Goal: Task Accomplishment & Management: Use online tool/utility

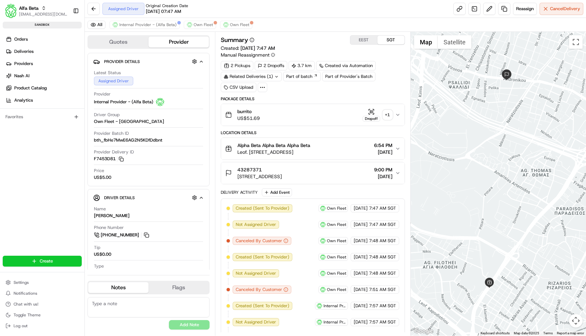
click at [397, 148] on icon "button" at bounding box center [397, 148] width 5 height 5
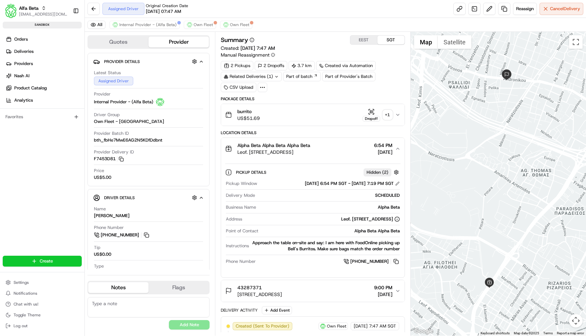
click at [397, 148] on icon "button" at bounding box center [397, 148] width 5 height 5
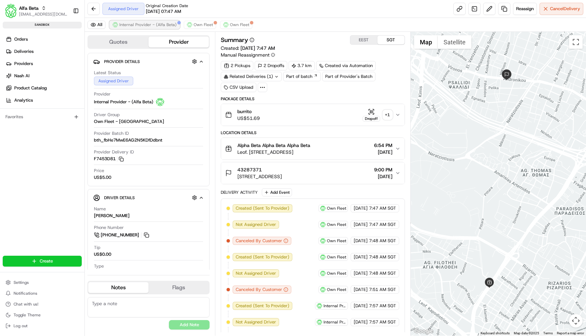
click at [157, 26] on span "Internal Provider - (Alfa Beta)" at bounding box center [147, 24] width 57 height 5
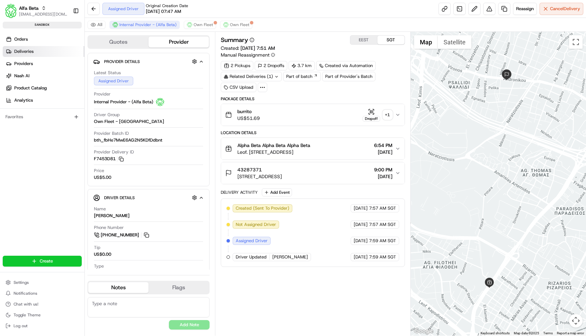
click at [43, 54] on link "Deliveries" at bounding box center [44, 51] width 82 height 11
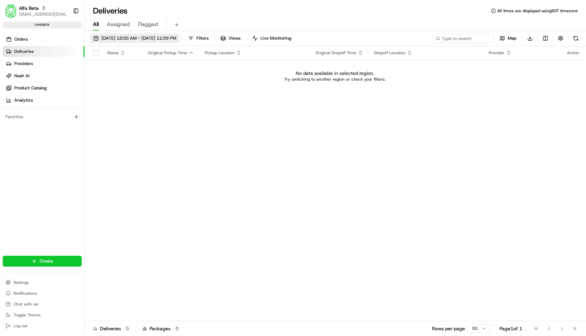
click at [141, 36] on span "[DATE] 12:00 AM - [DATE] 11:59 PM" at bounding box center [138, 38] width 75 height 6
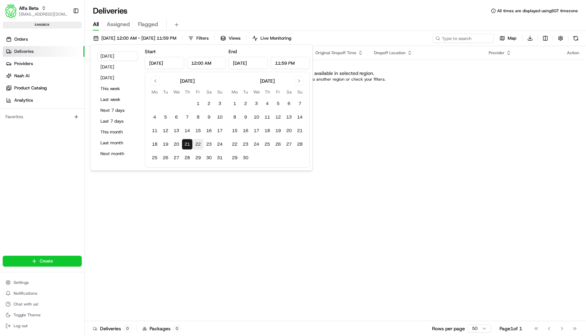
click at [198, 143] on button "22" at bounding box center [198, 144] width 11 height 11
type input "[DATE]"
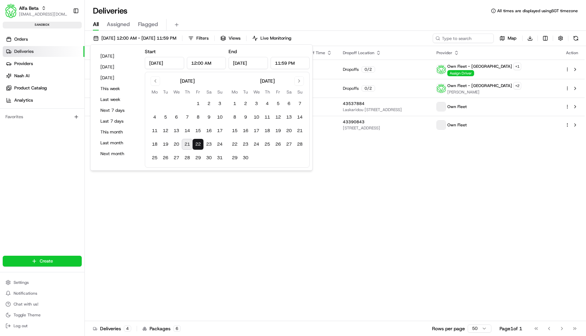
click at [256, 197] on div "Status Original Pickup Time Pickup Location Original Dropoff Time Dropoff Locat…" at bounding box center [335, 183] width 500 height 275
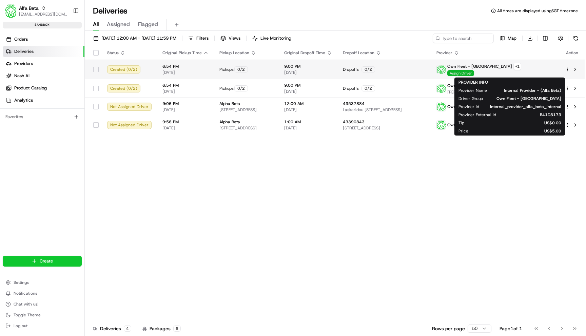
click at [474, 74] on span "Assign Driver" at bounding box center [460, 73] width 27 height 6
